Goal: Information Seeking & Learning: Check status

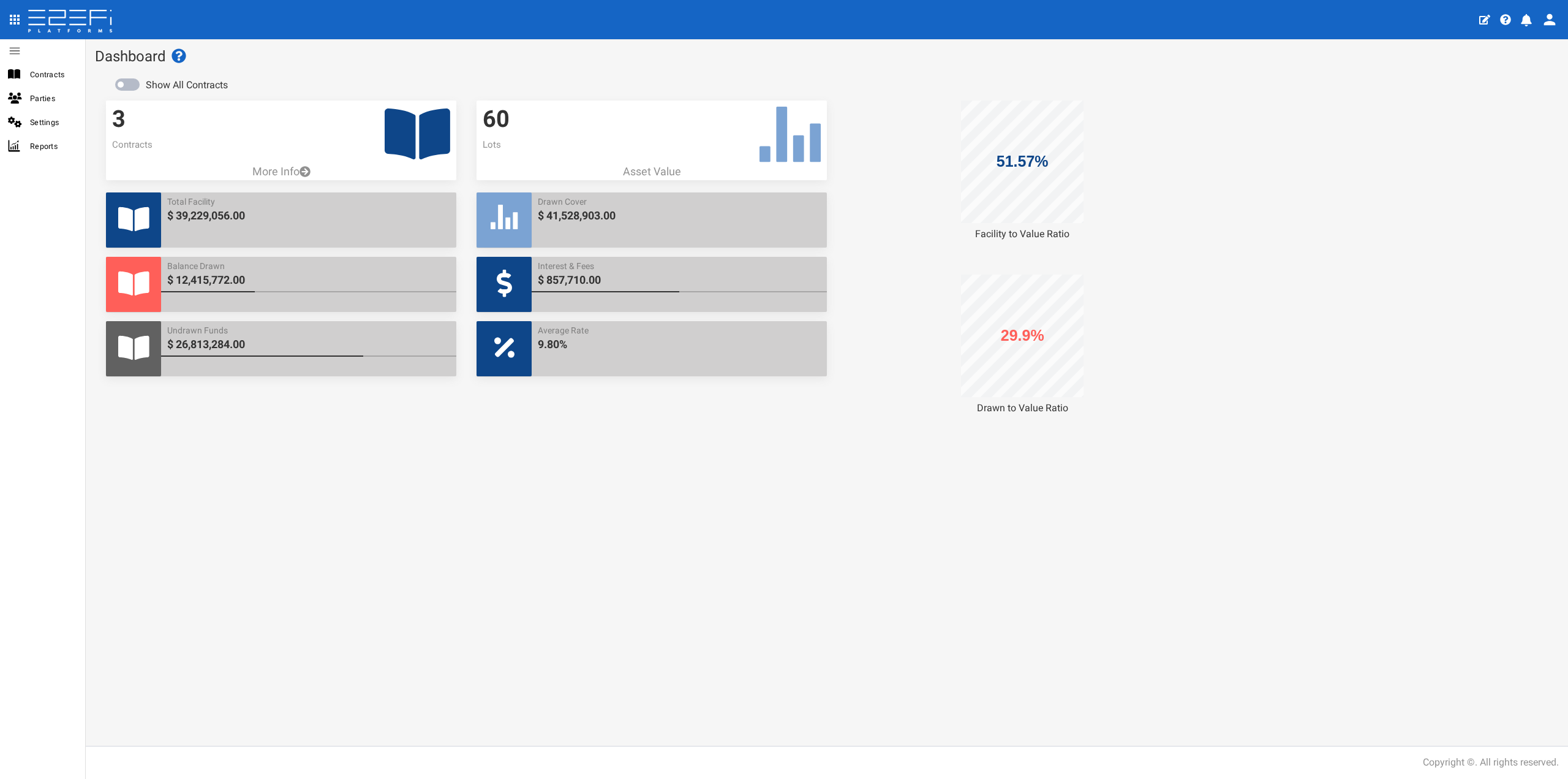
click at [395, 136] on icon at bounding box center [417, 134] width 66 height 51
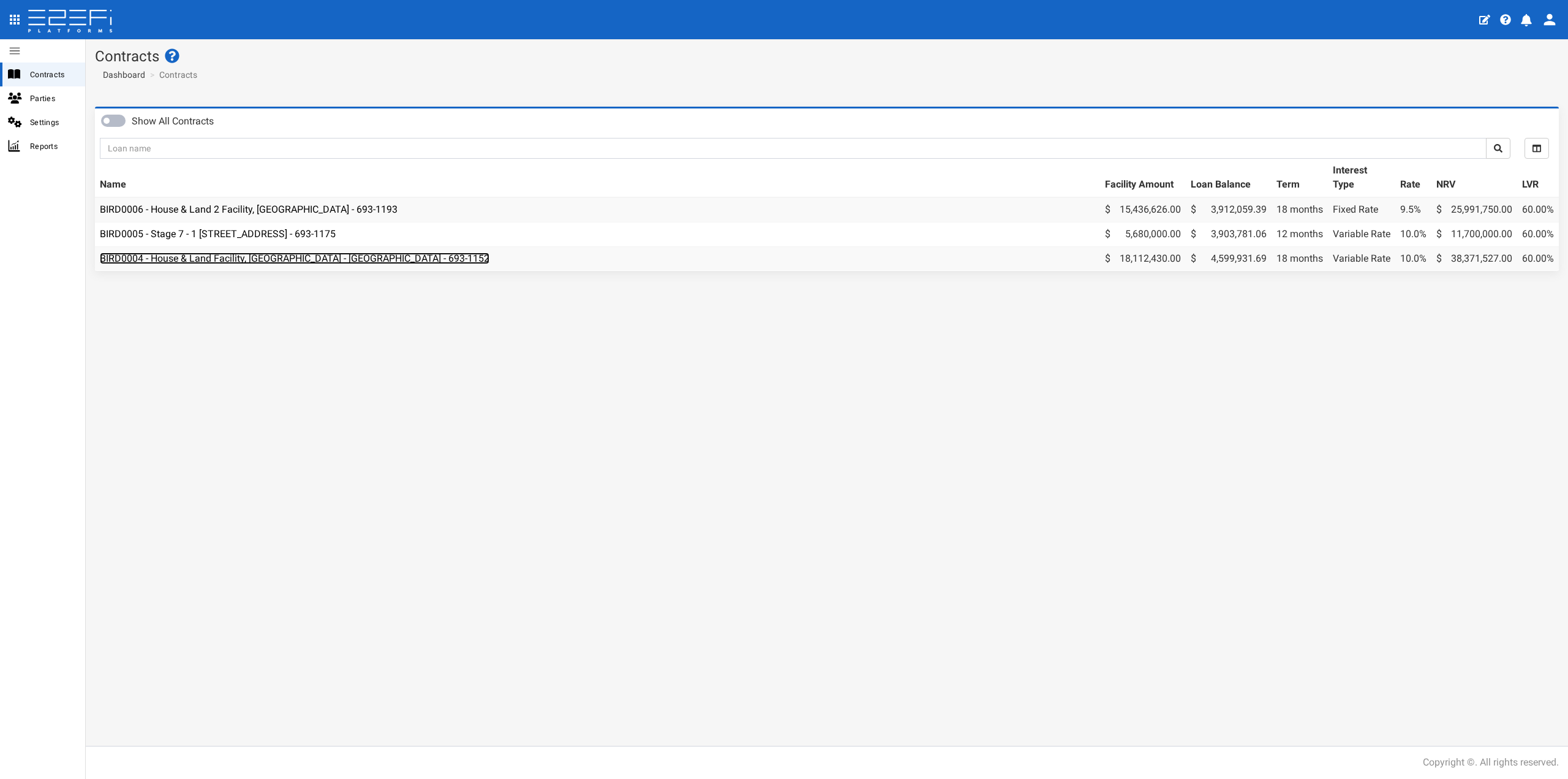
click at [350, 256] on link "BIRD0004 - House & Land Facility, [GEOGRAPHIC_DATA] - [GEOGRAPHIC_DATA] - 693-1…" at bounding box center [295, 258] width 390 height 12
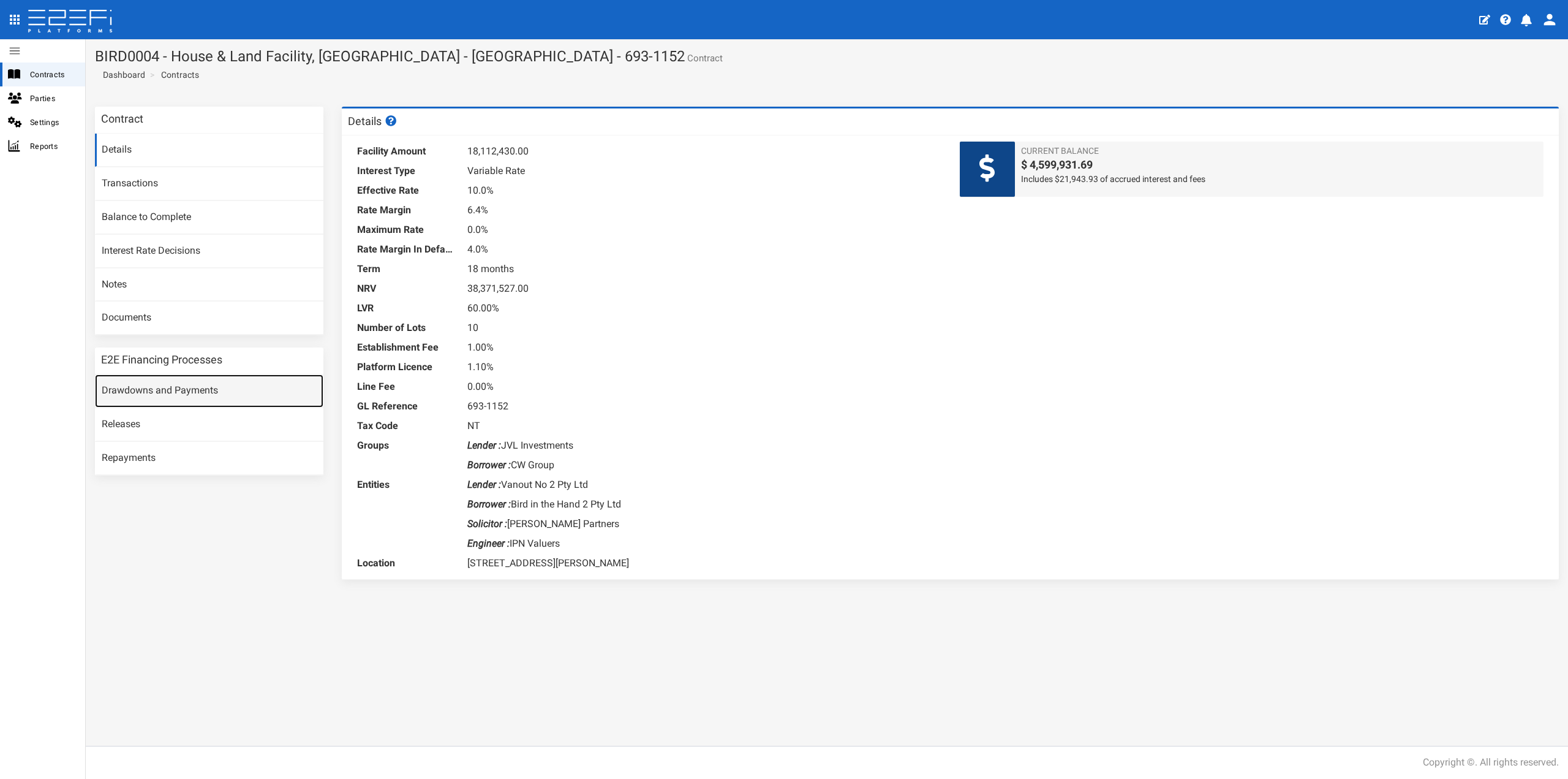
click at [185, 393] on link "Drawdowns and Payments" at bounding box center [209, 391] width 228 height 33
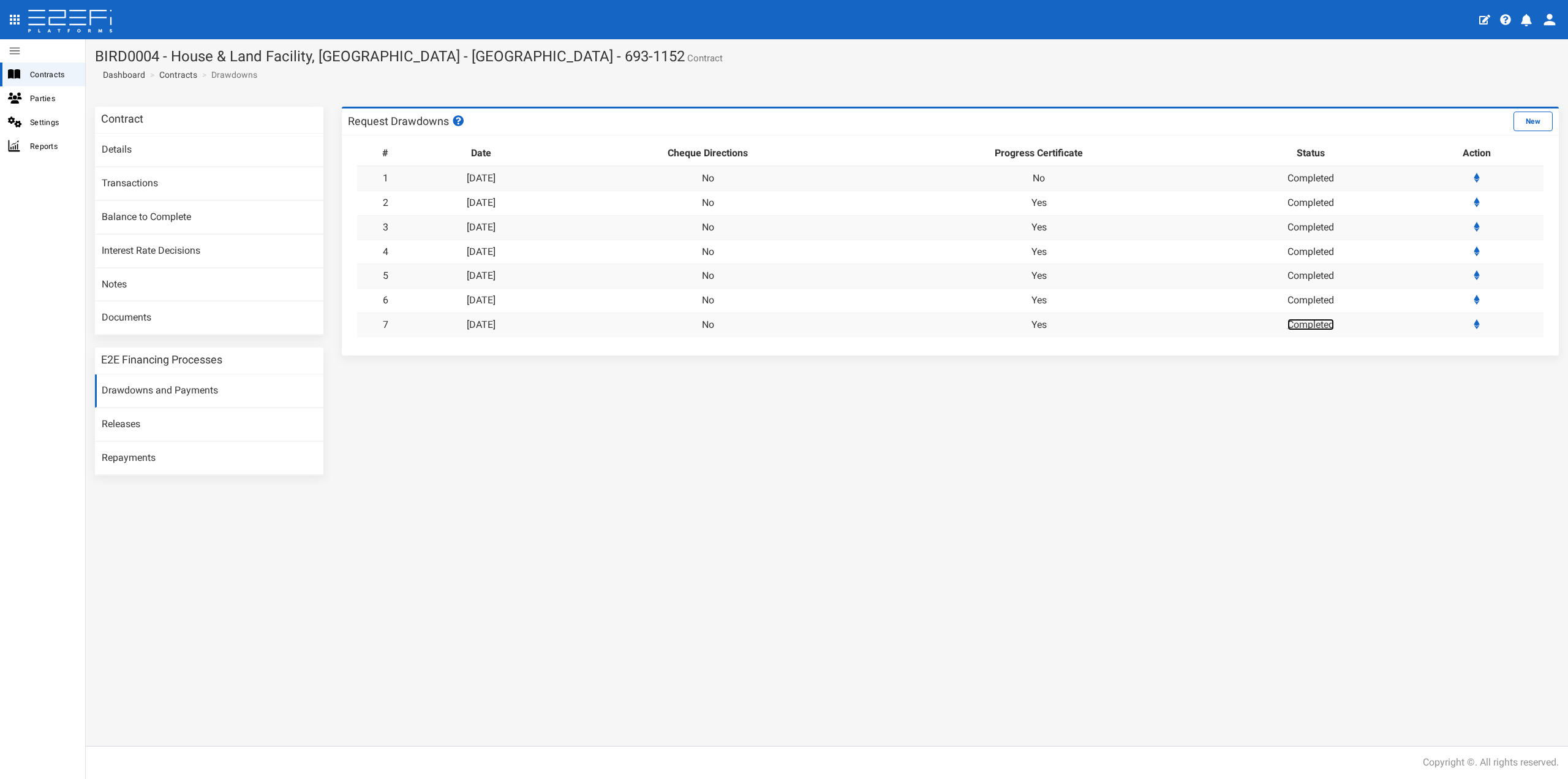
click at [1309, 330] on link "Completed" at bounding box center [1311, 325] width 47 height 12
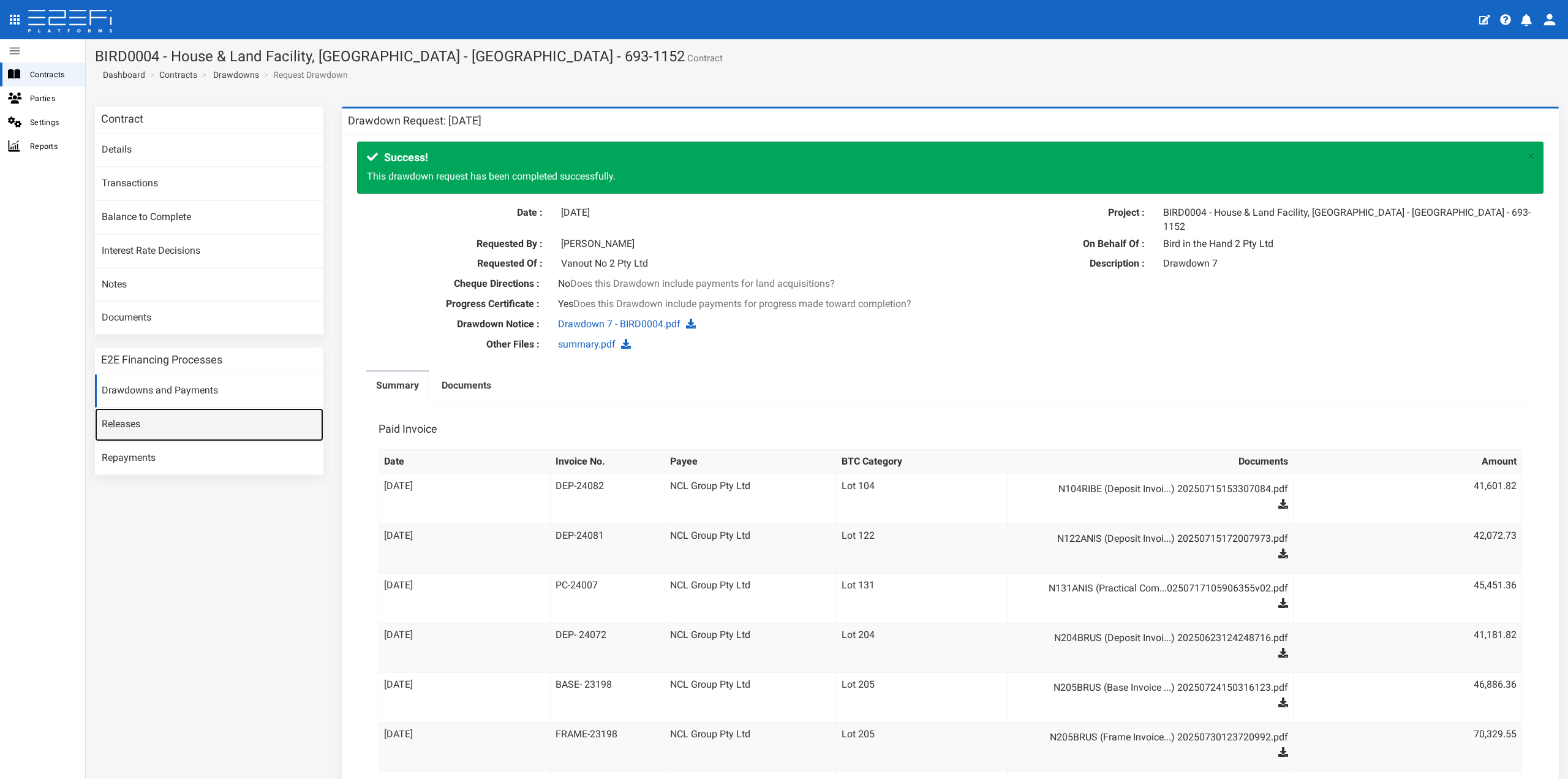
click at [239, 416] on link "Releases" at bounding box center [209, 424] width 228 height 33
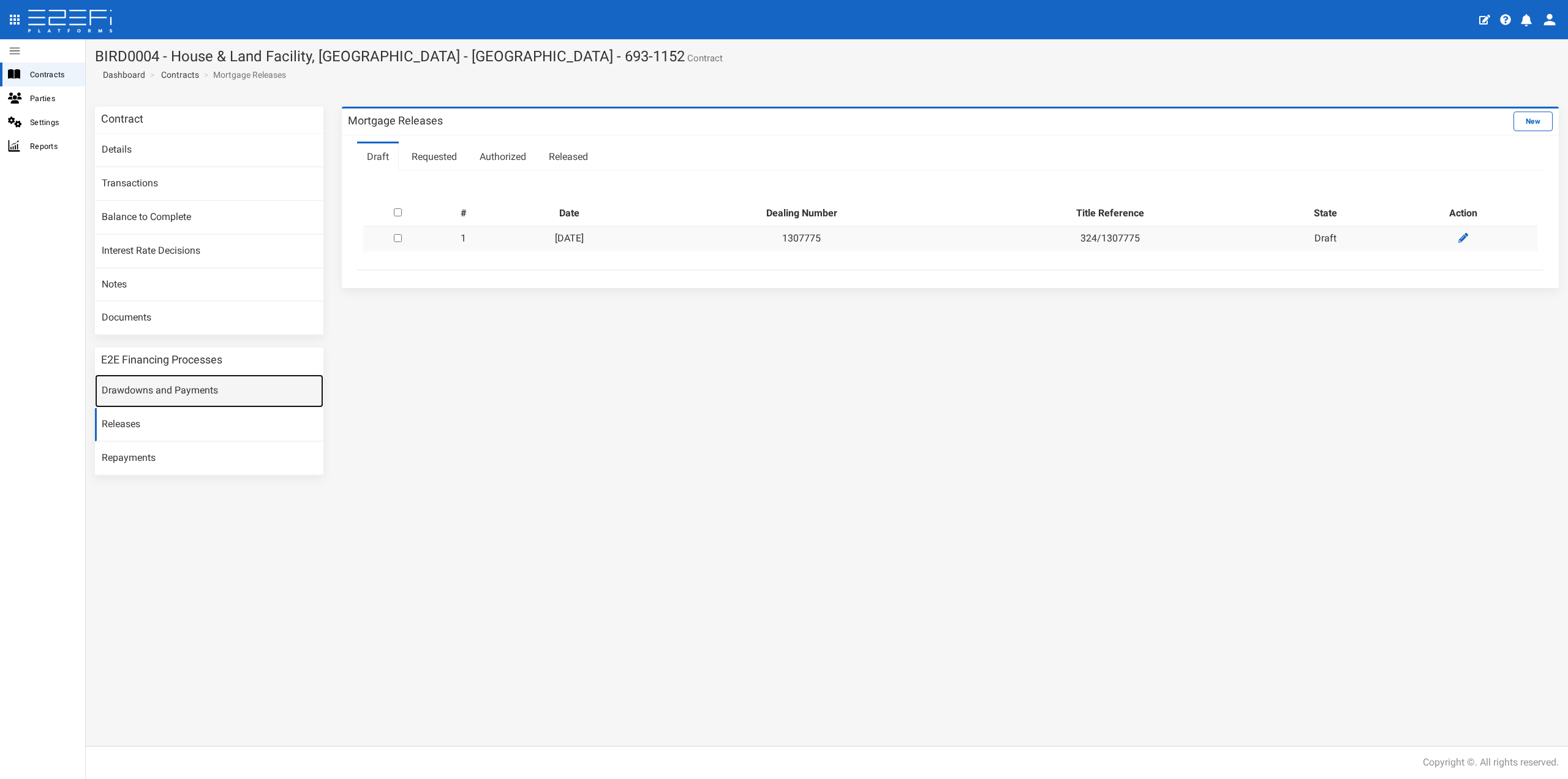
click at [246, 389] on link "Drawdowns and Payments" at bounding box center [209, 391] width 228 height 33
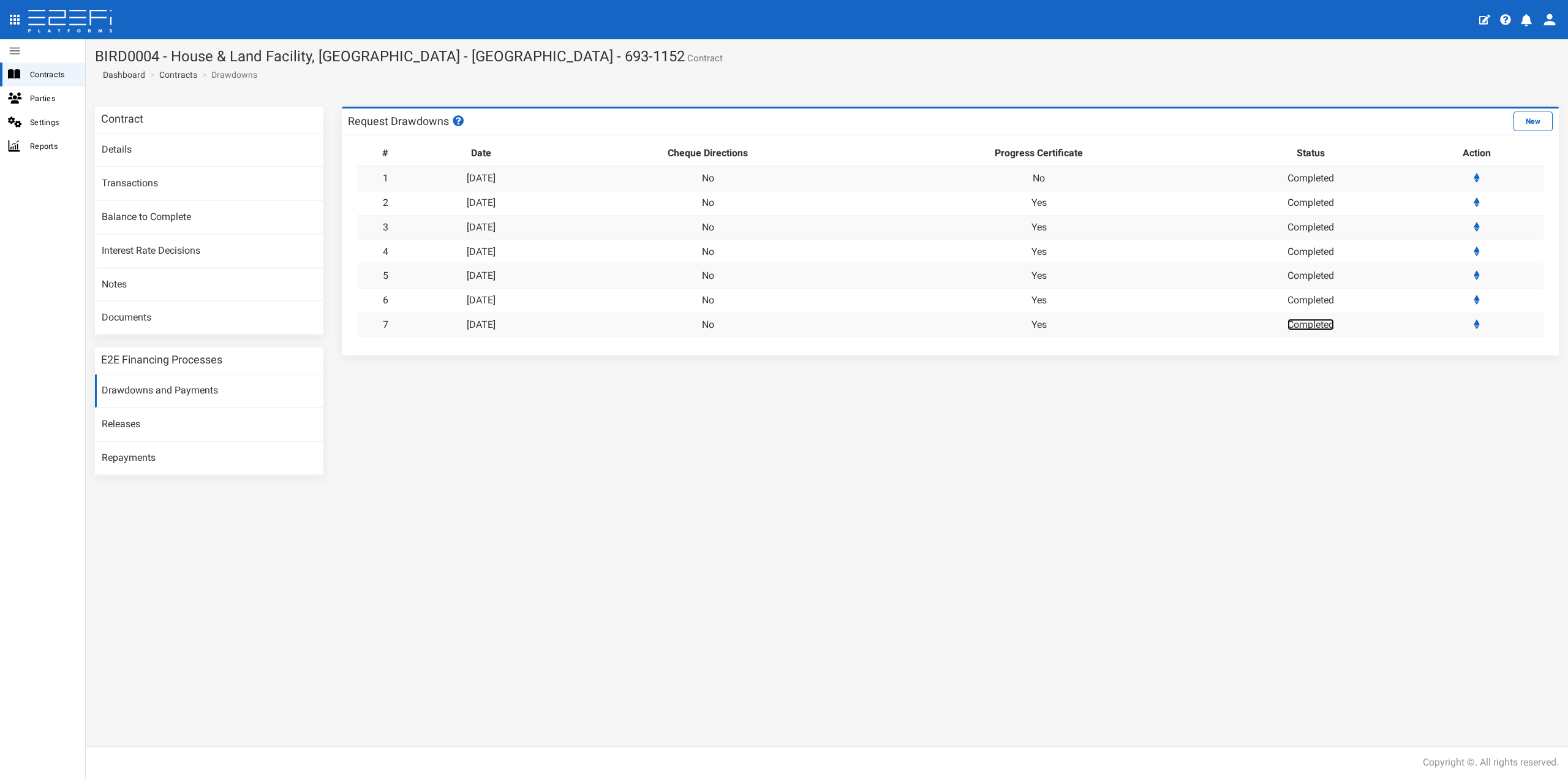
click at [1329, 323] on link "Completed" at bounding box center [1311, 325] width 47 height 12
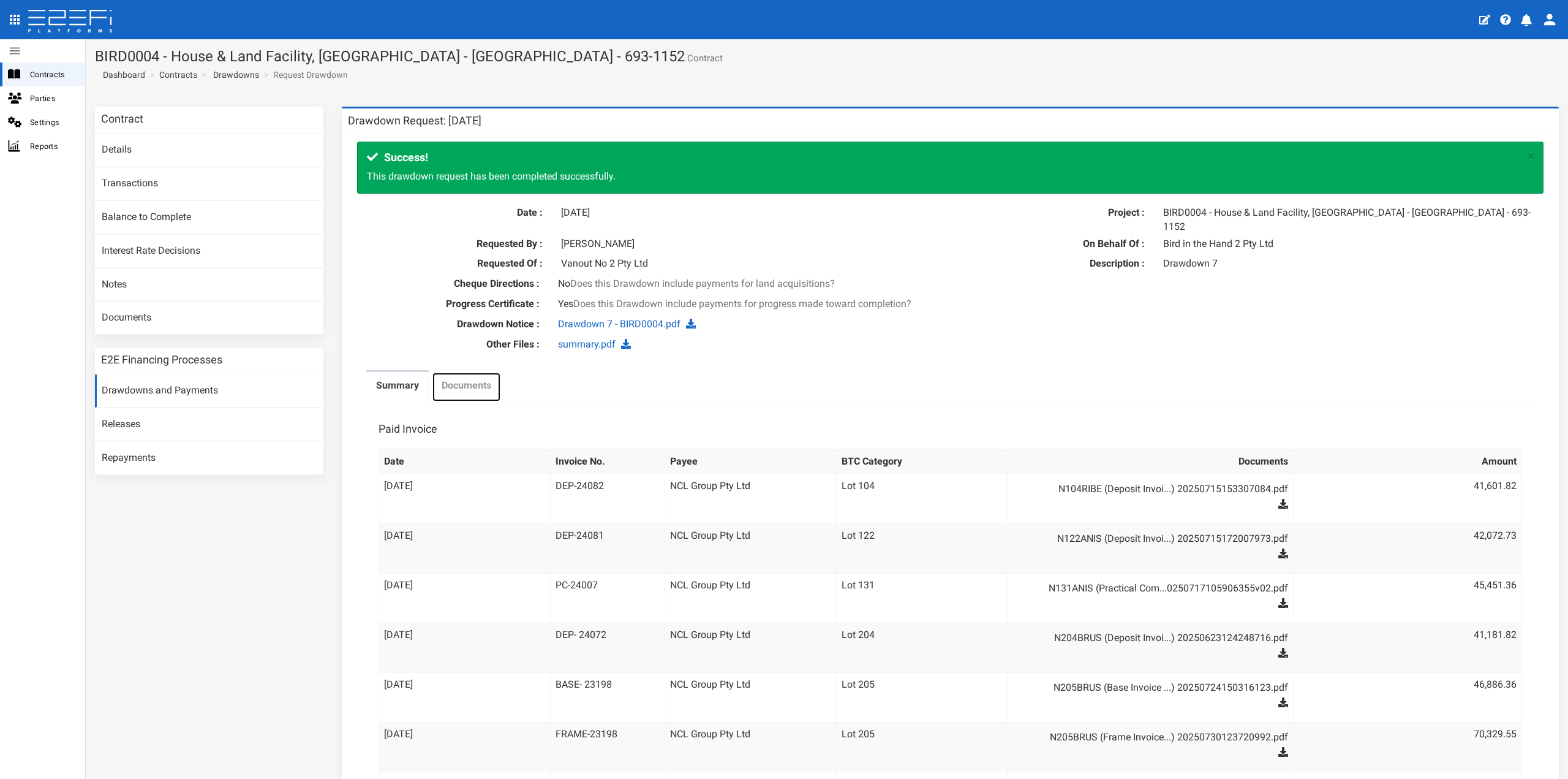
click at [460, 380] on label "Documents" at bounding box center [466, 385] width 50 height 14
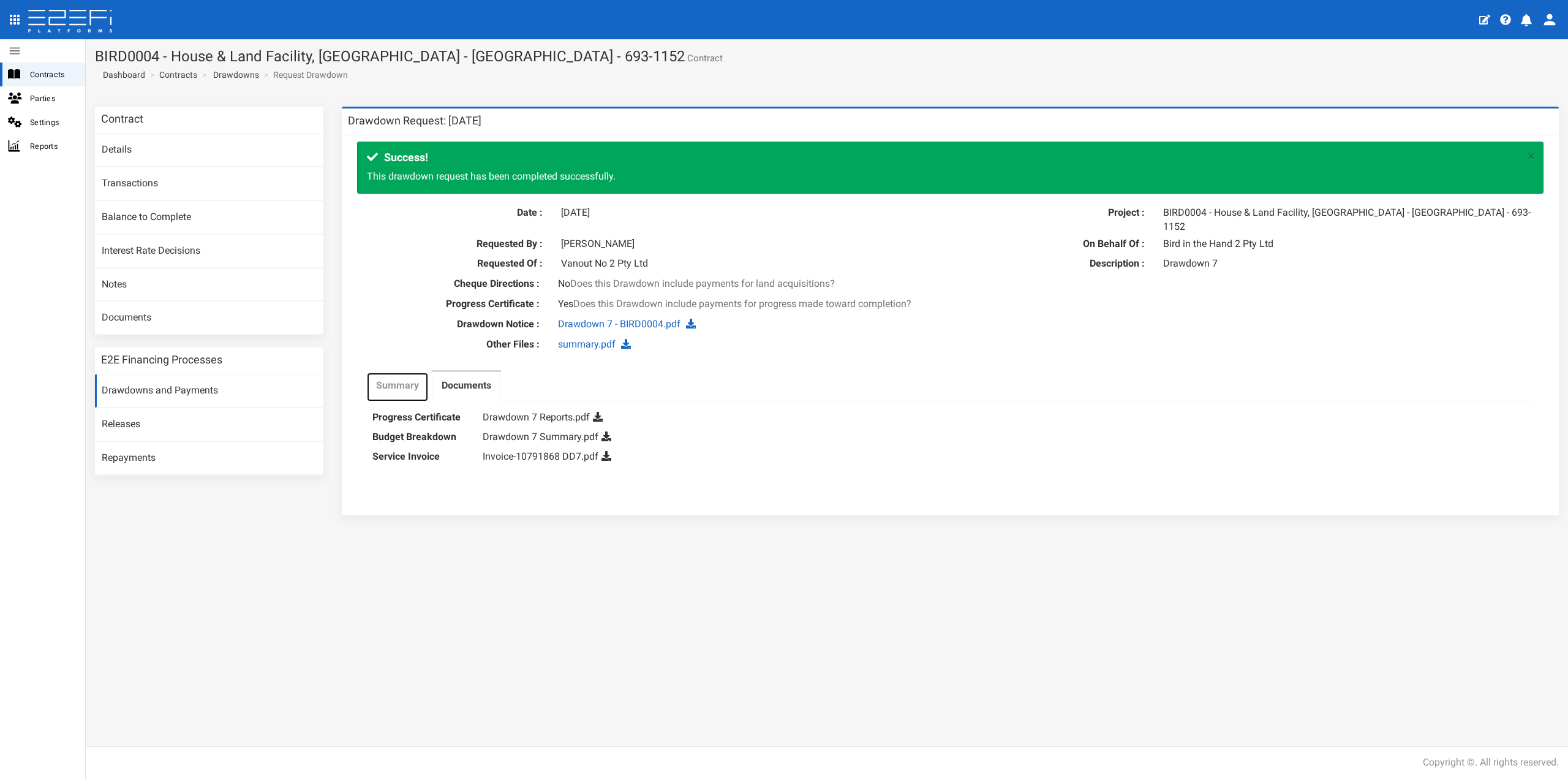
click at [389, 379] on label "Summary" at bounding box center [397, 385] width 43 height 14
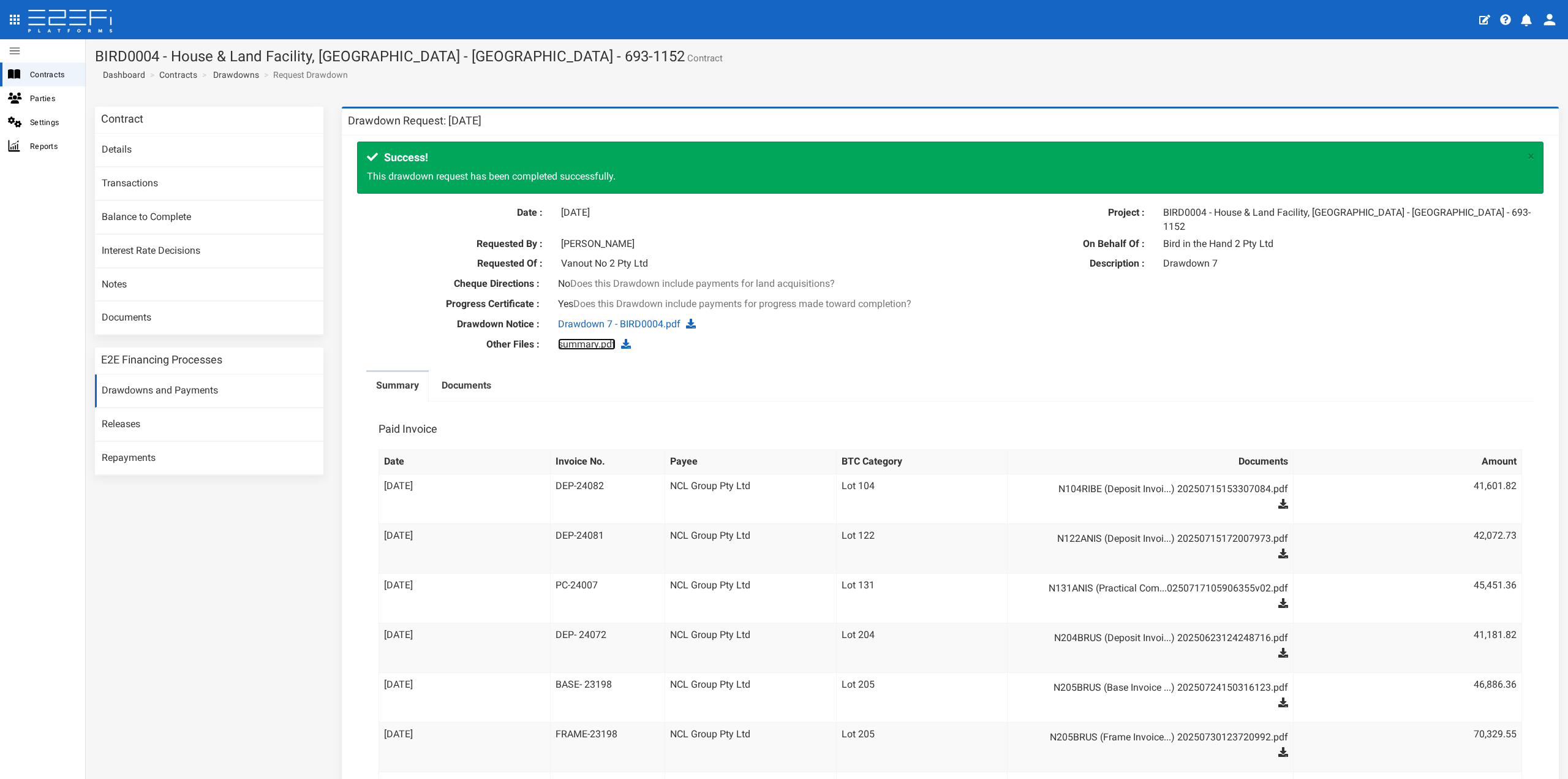
click at [602, 338] on link "summary.pdf" at bounding box center [587, 344] width 58 height 12
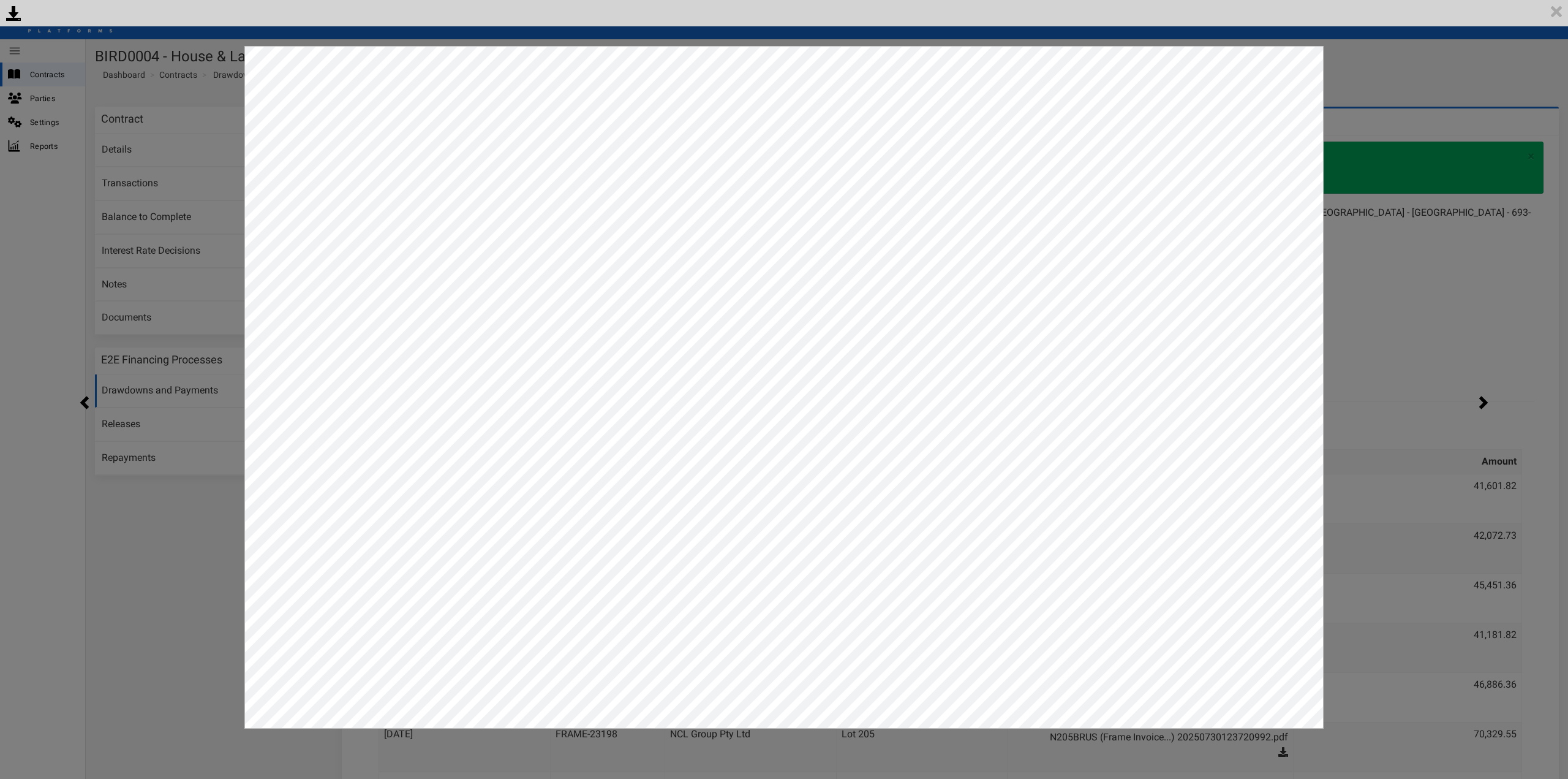
click at [1442, 259] on div "<p>Your browser does not support iframes.</p><script type="text/javascript">ale…" at bounding box center [784, 389] width 1568 height 779
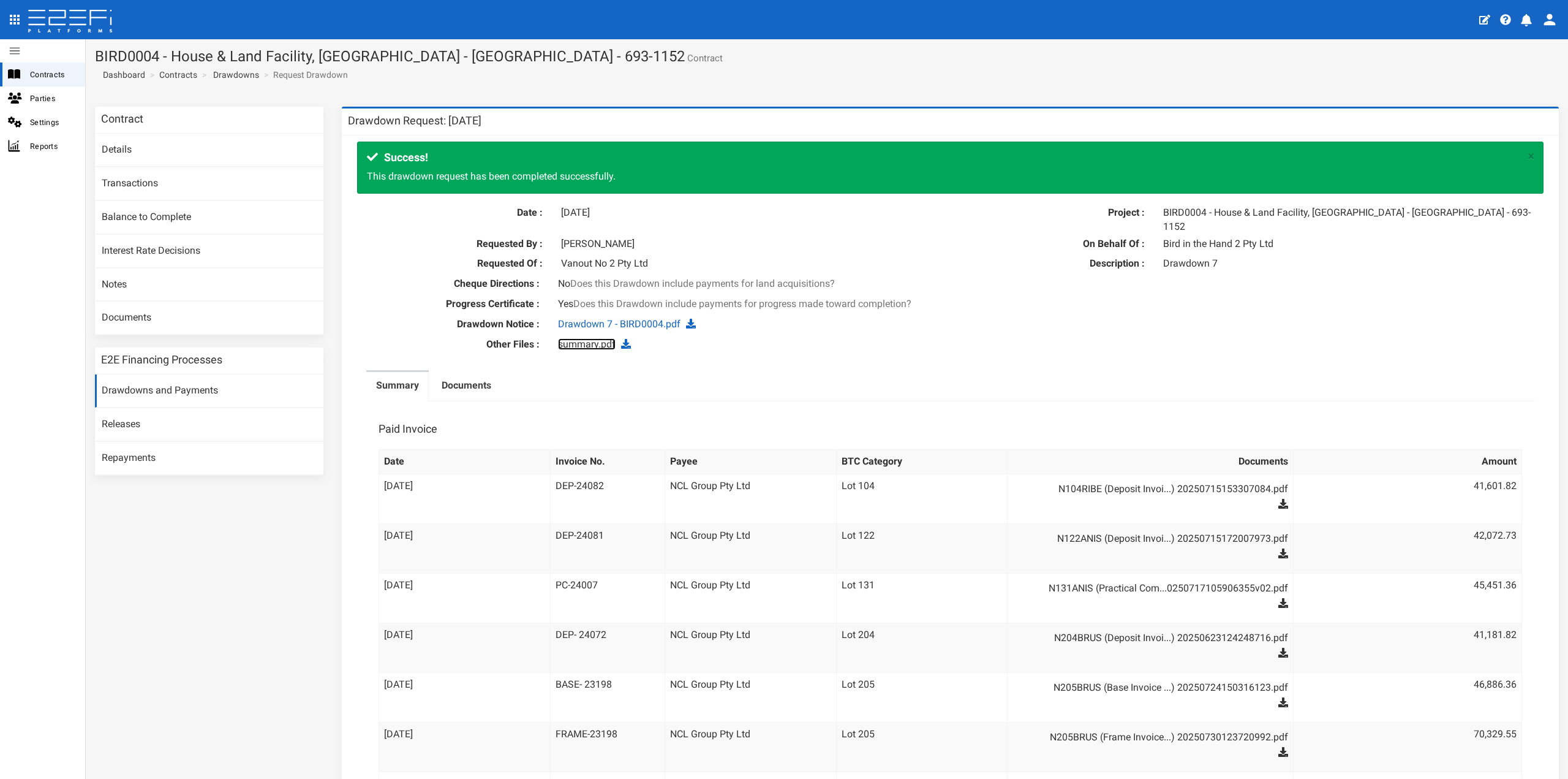
click at [565, 338] on link "summary.pdf" at bounding box center [587, 344] width 58 height 12
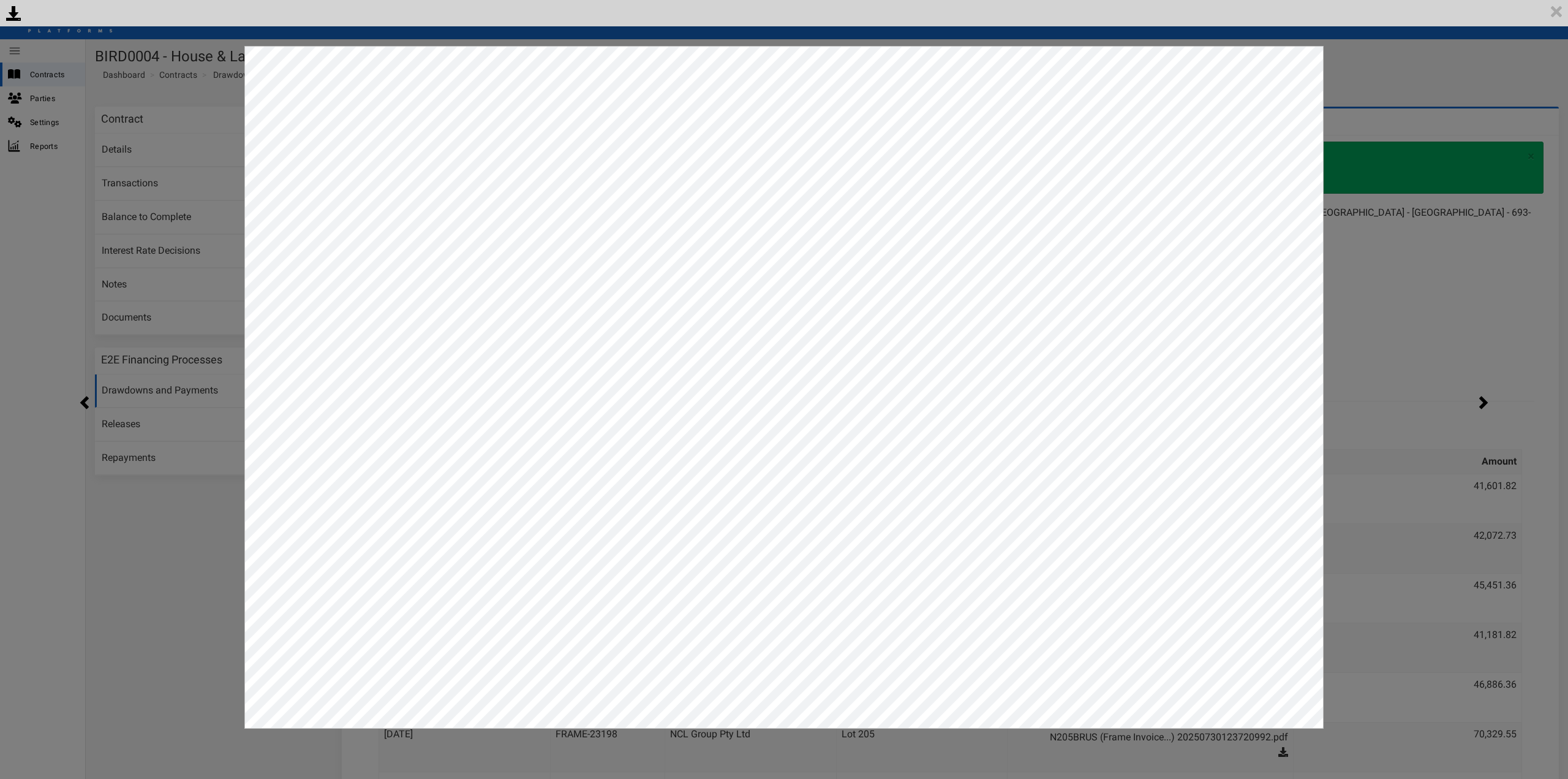
click at [1380, 147] on div "<p>Your browser does not support iframes.</p><script type="text/javascript">ale…" at bounding box center [784, 389] width 1568 height 779
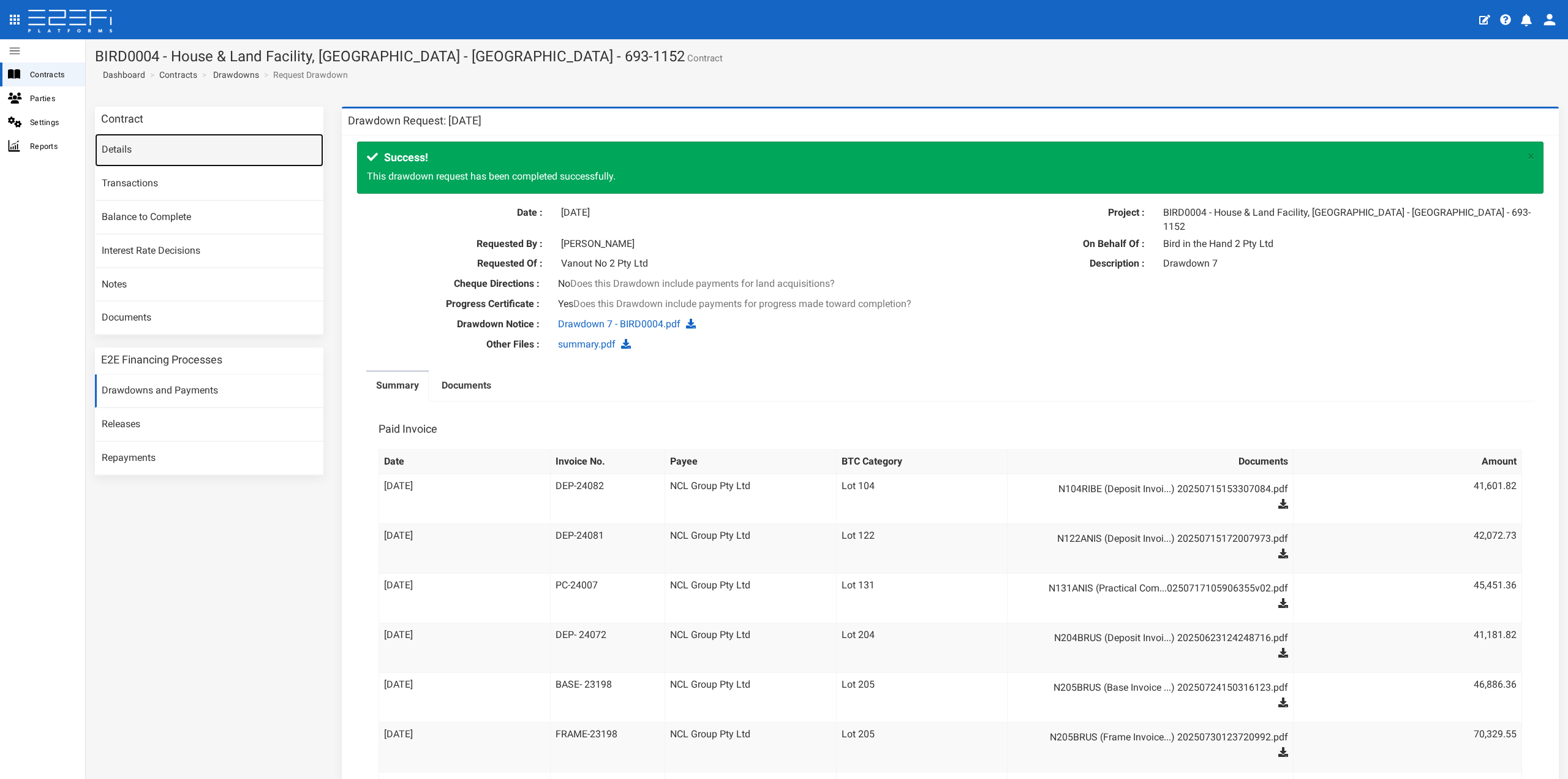
click at [181, 156] on link "Details" at bounding box center [209, 150] width 228 height 33
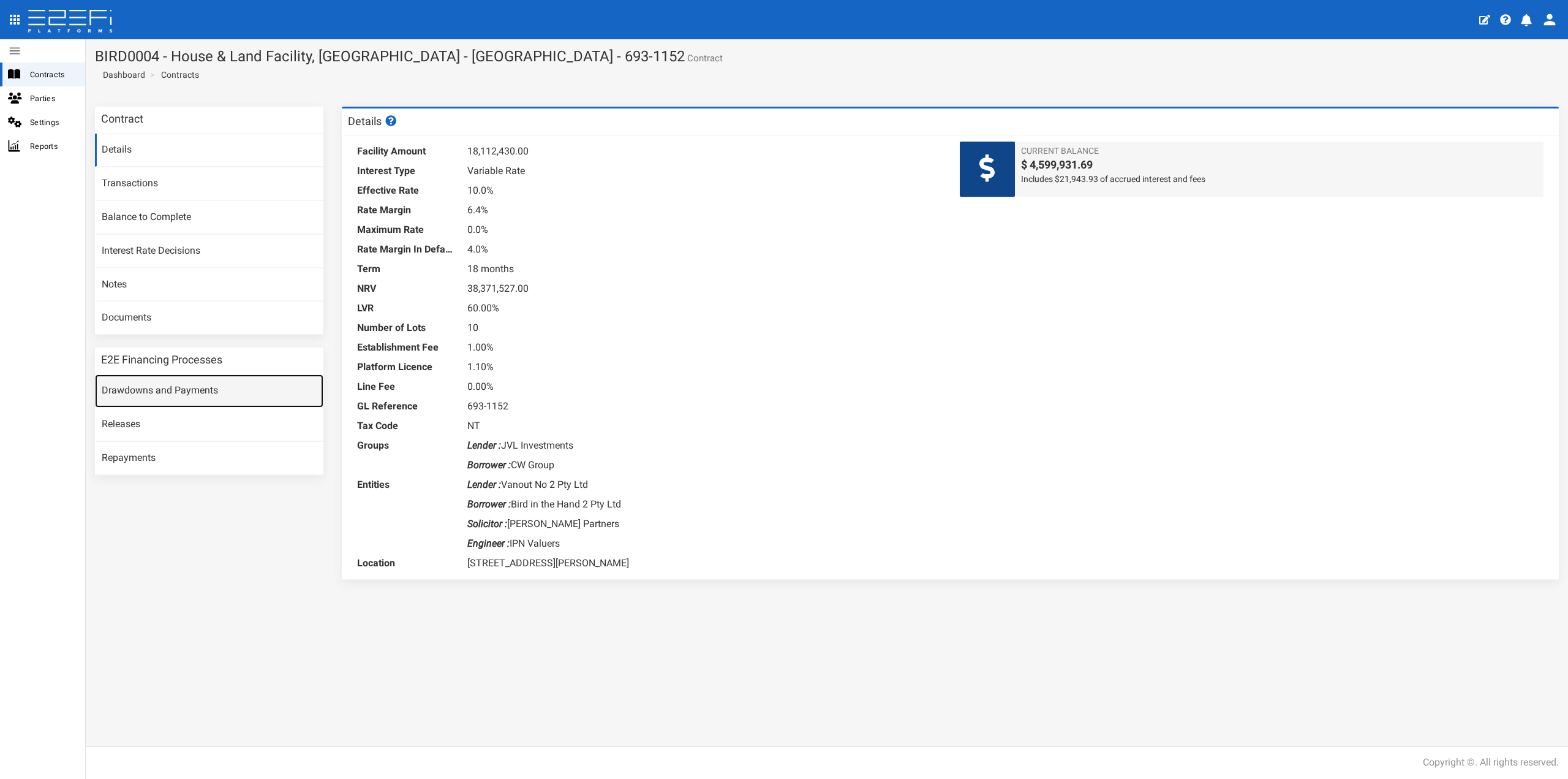
click at [181, 384] on link "Drawdowns and Payments" at bounding box center [209, 391] width 228 height 33
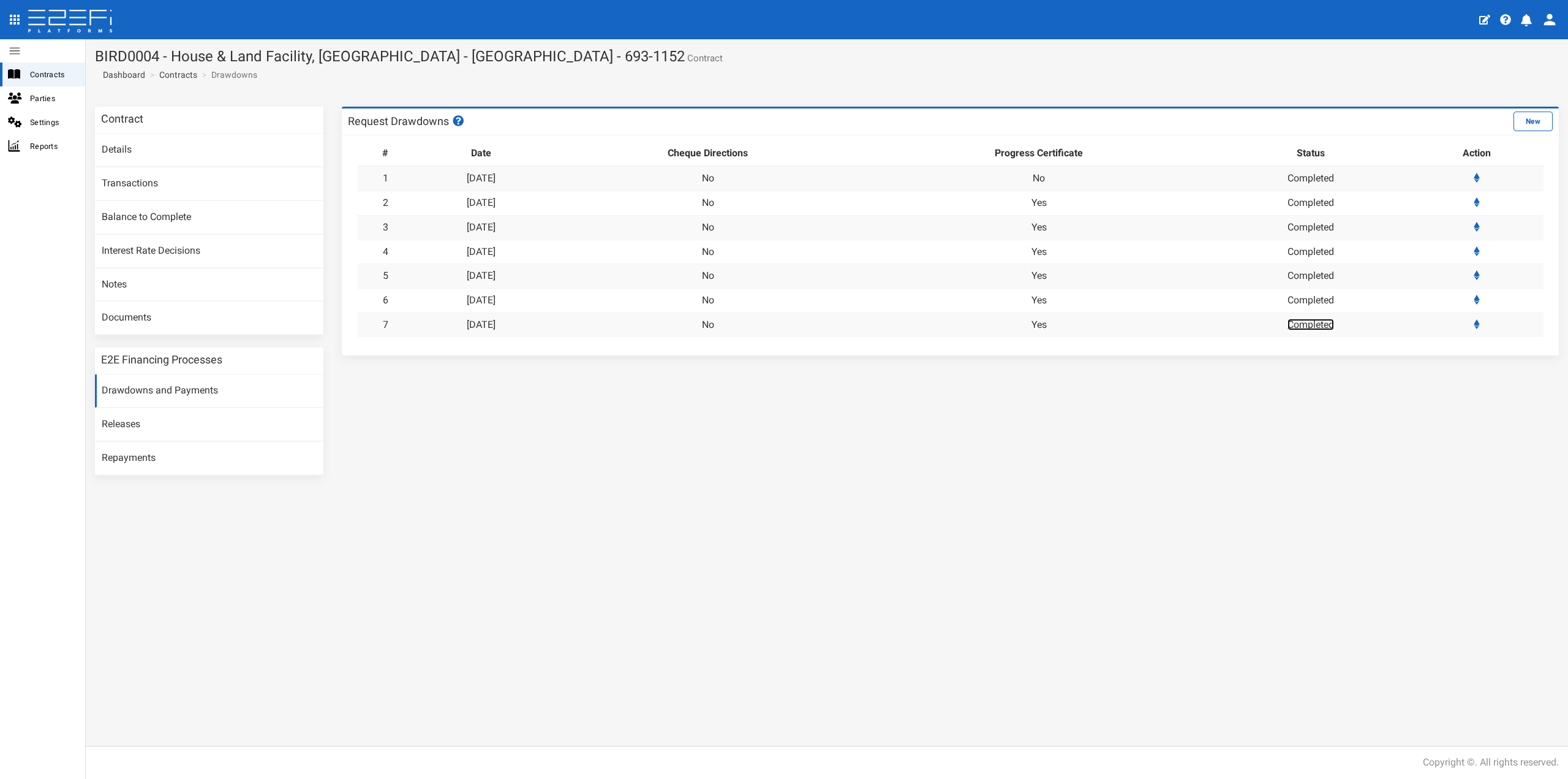
click at [1334, 326] on link "Completed" at bounding box center [1311, 325] width 47 height 12
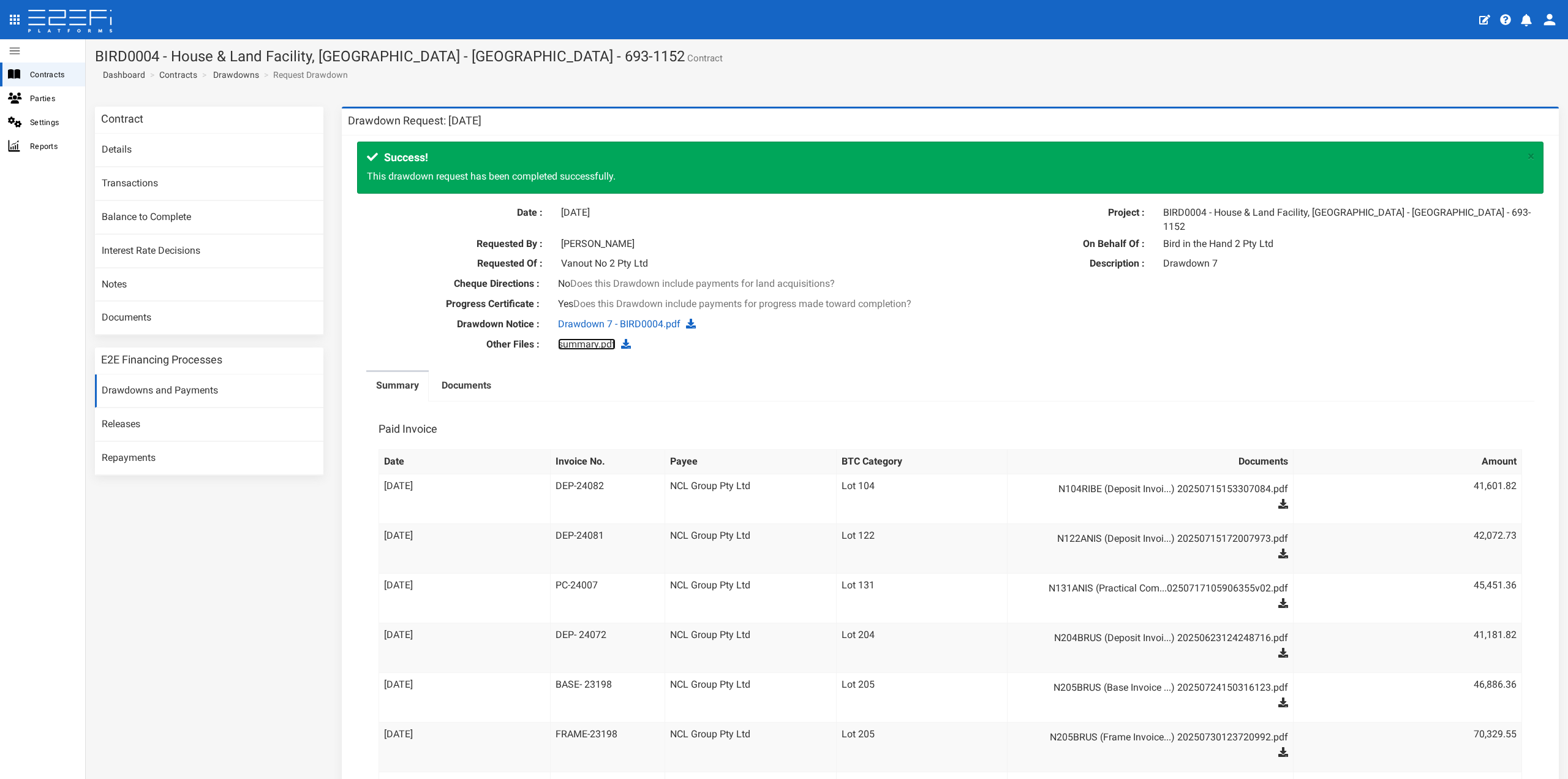
click at [578, 338] on link "summary.pdf" at bounding box center [587, 344] width 58 height 12
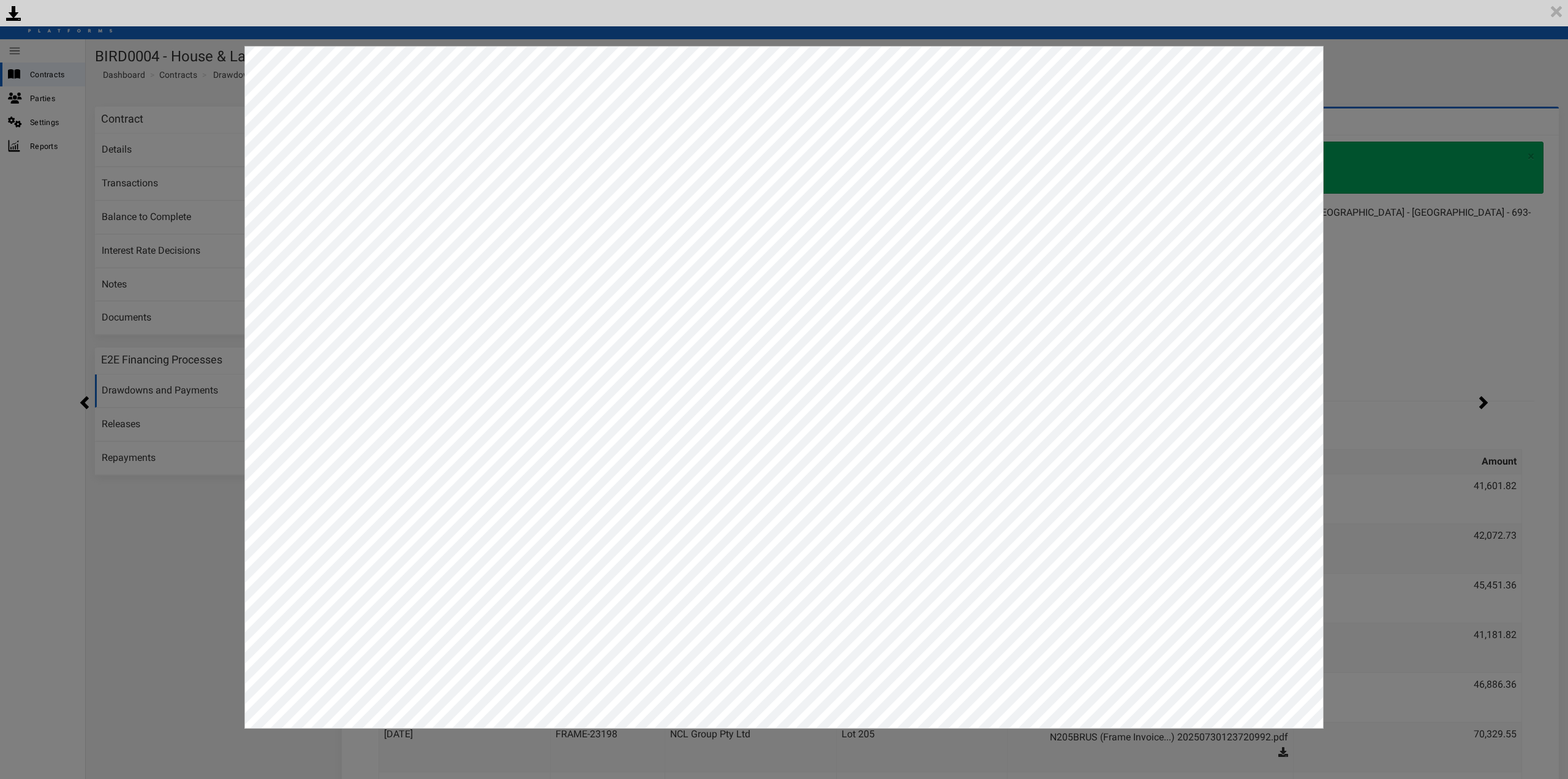
click at [147, 278] on div "<p>Your browser does not support iframes.</p><script type="text/javascript">ale…" at bounding box center [784, 389] width 1568 height 779
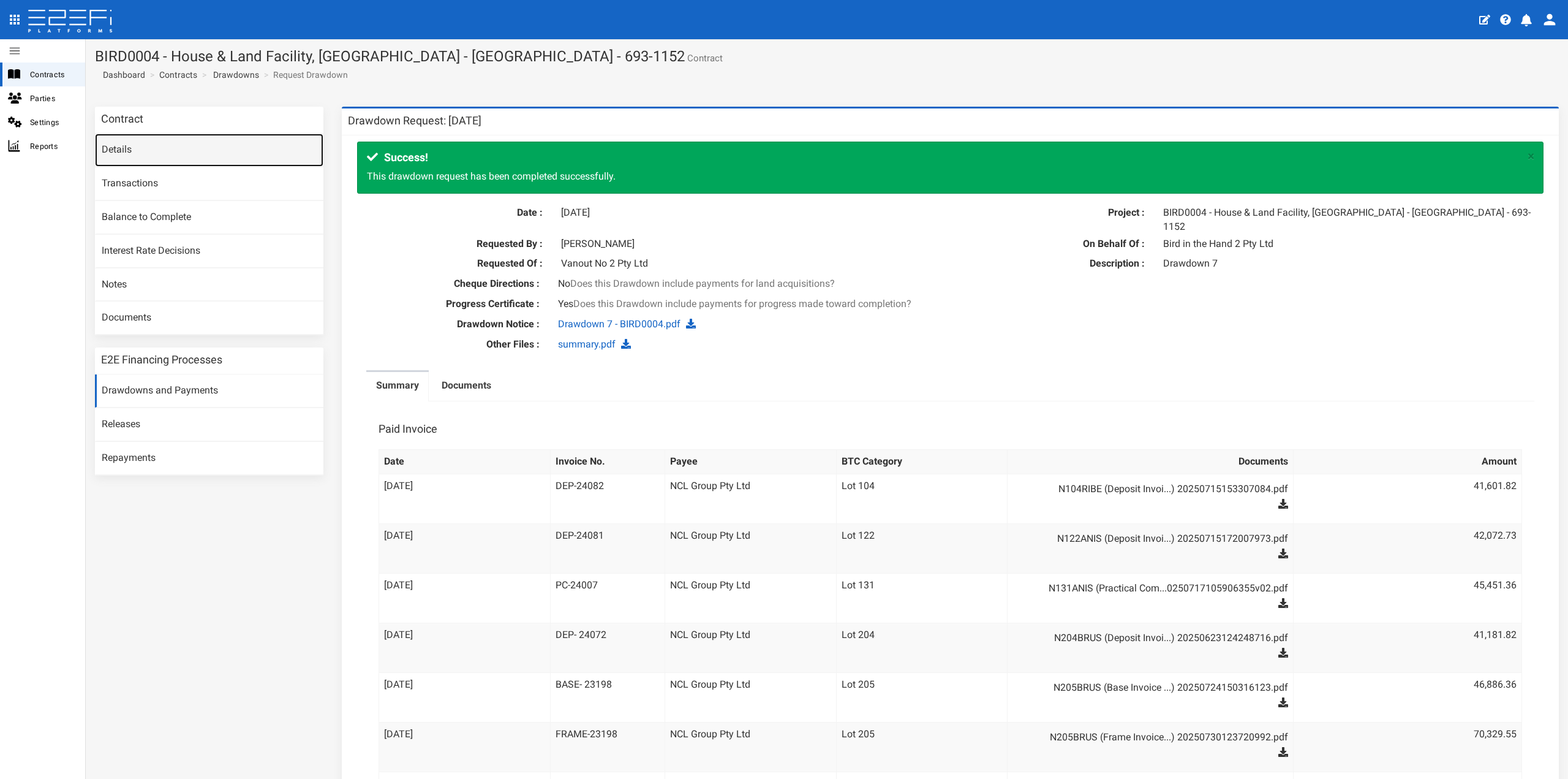
click at [154, 161] on link "Details" at bounding box center [209, 150] width 228 height 33
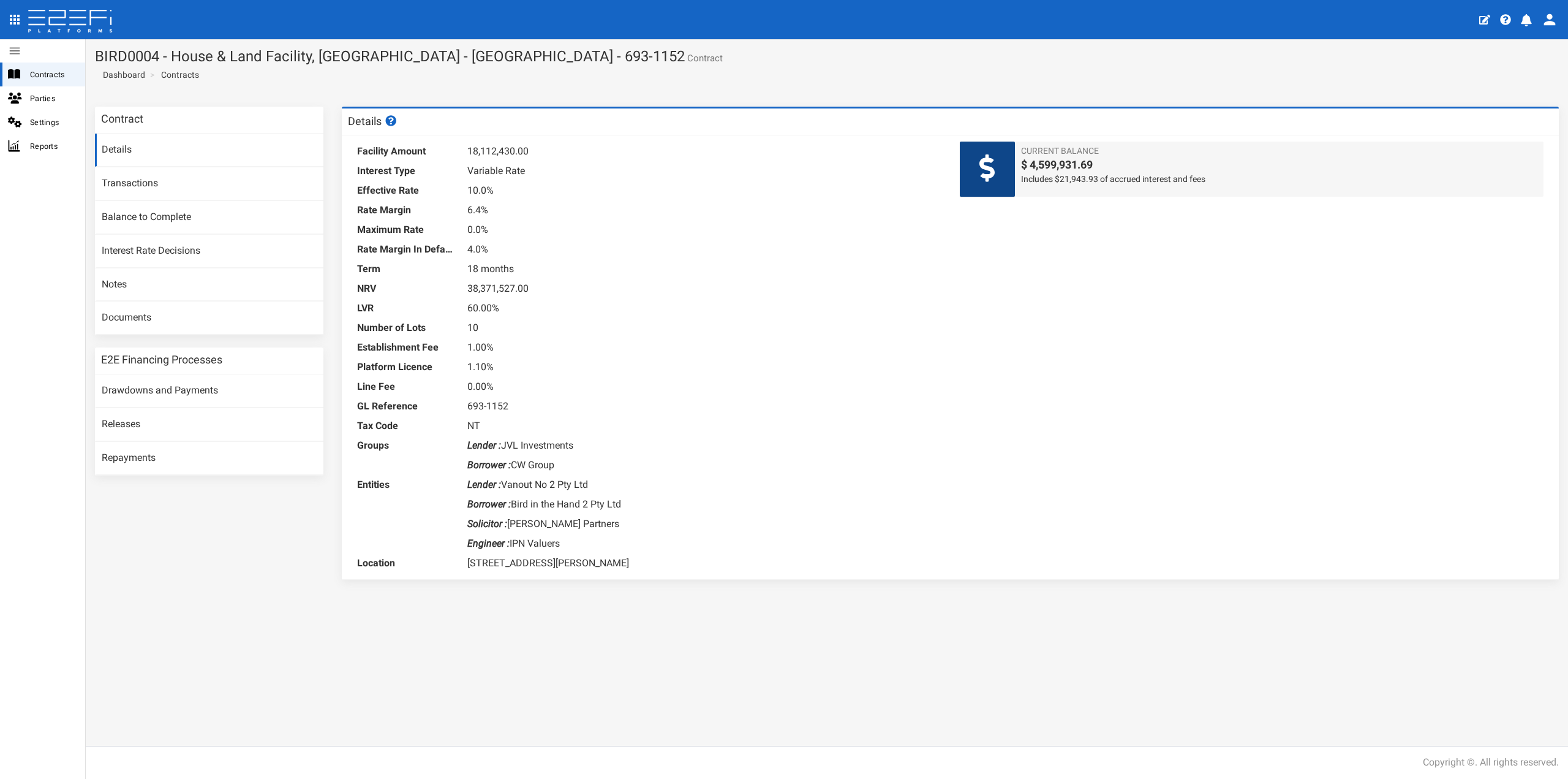
drag, startPoint x: 395, startPoint y: 151, endPoint x: 556, endPoint y: 155, distance: 161.0
click at [556, 155] on dl "Facility Amount 18,112,430.00 Interest Type Variable Rate Effective Rate 10.0% …" at bounding box center [649, 357] width 584 height 431
click at [492, 151] on dd "18,112,430.00" at bounding box center [704, 151] width 474 height 20
